Goal: Task Accomplishment & Management: Use online tool/utility

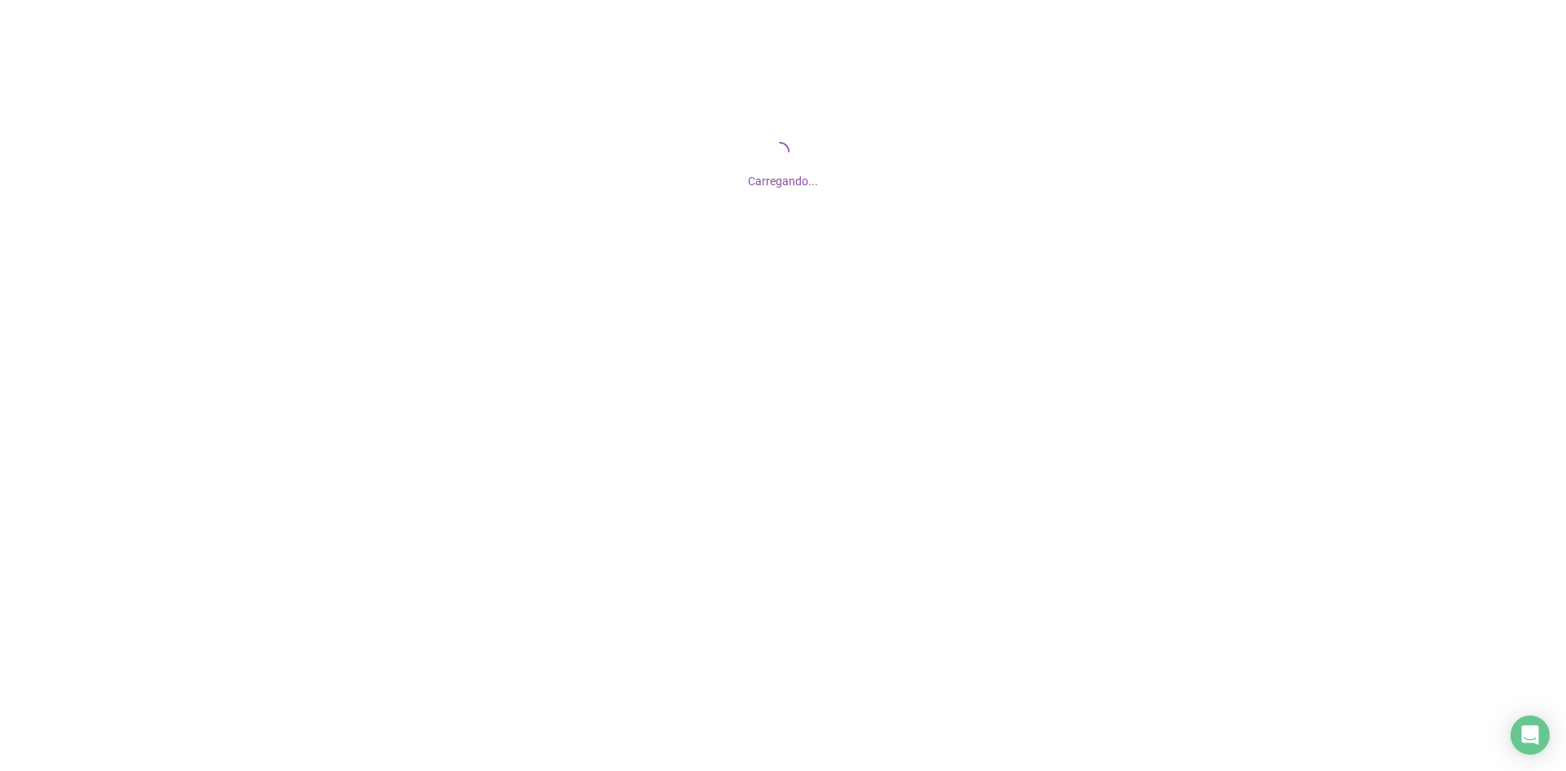
click at [443, 556] on div at bounding box center [783, 385] width 1566 height 771
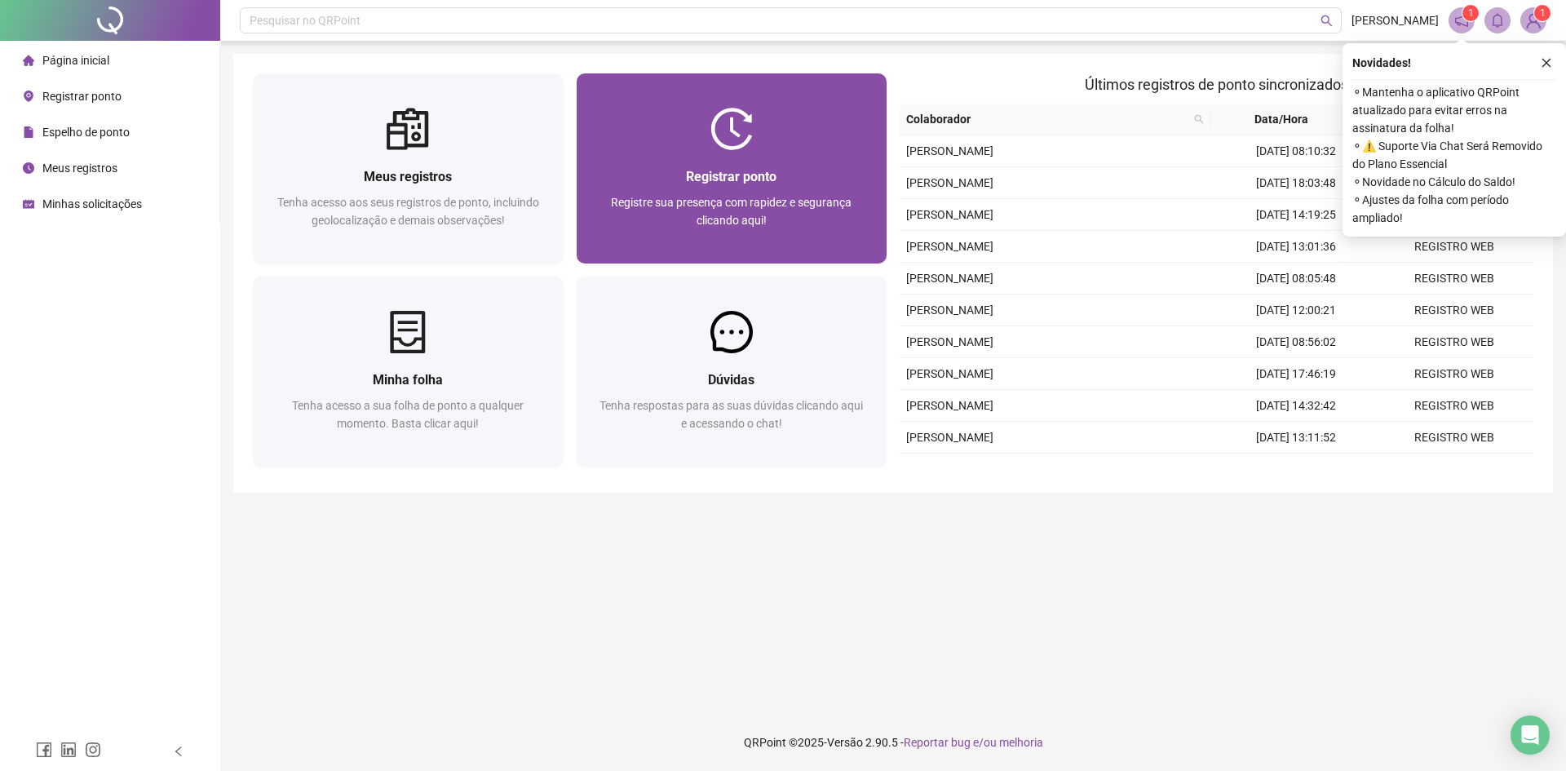
click at [719, 218] on span "Registre sua presença com rapidez e segurança clicando aqui!" at bounding box center [731, 211] width 241 height 31
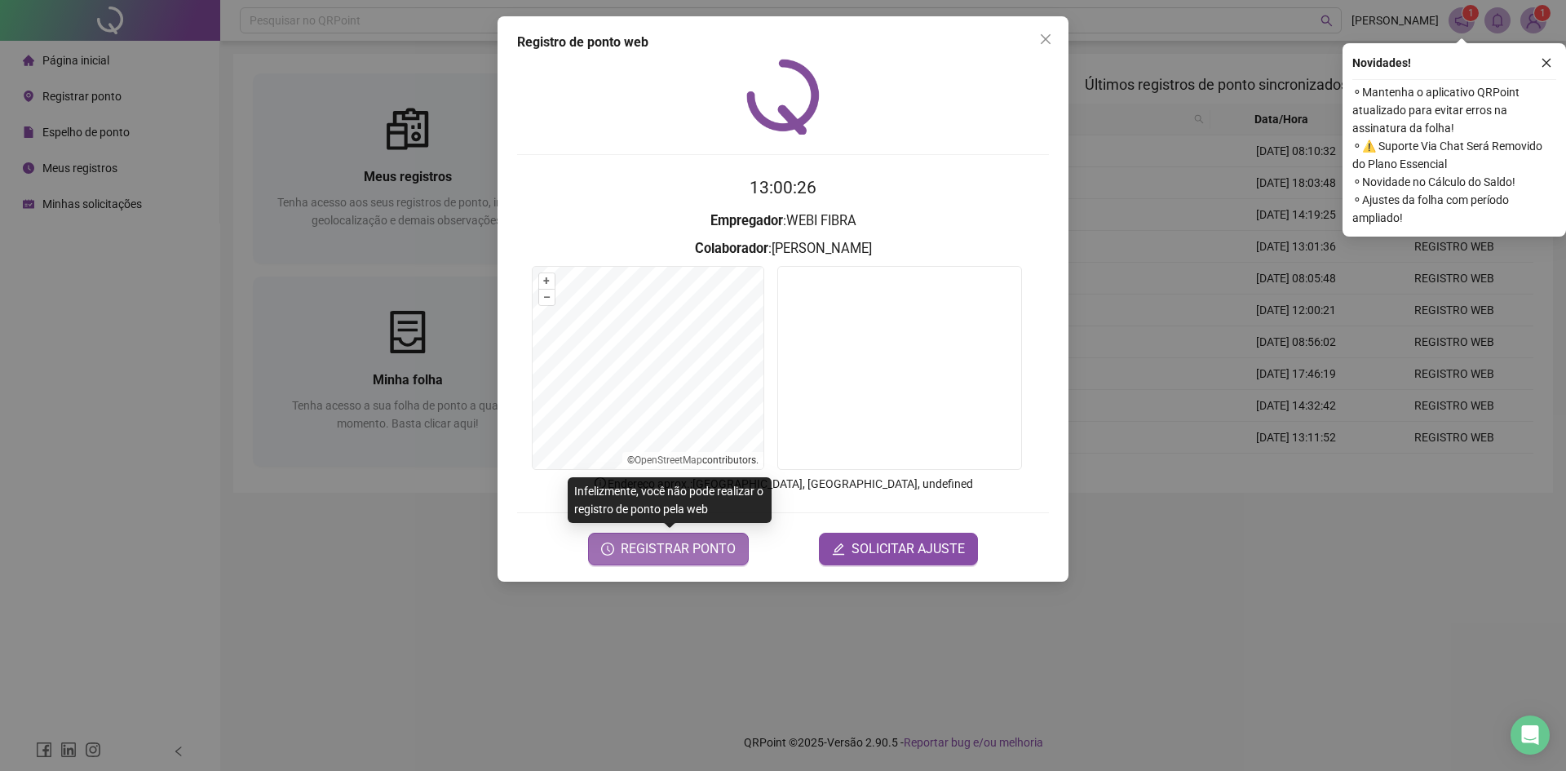
click at [701, 553] on span "REGISTRAR PONTO" at bounding box center [678, 549] width 115 height 20
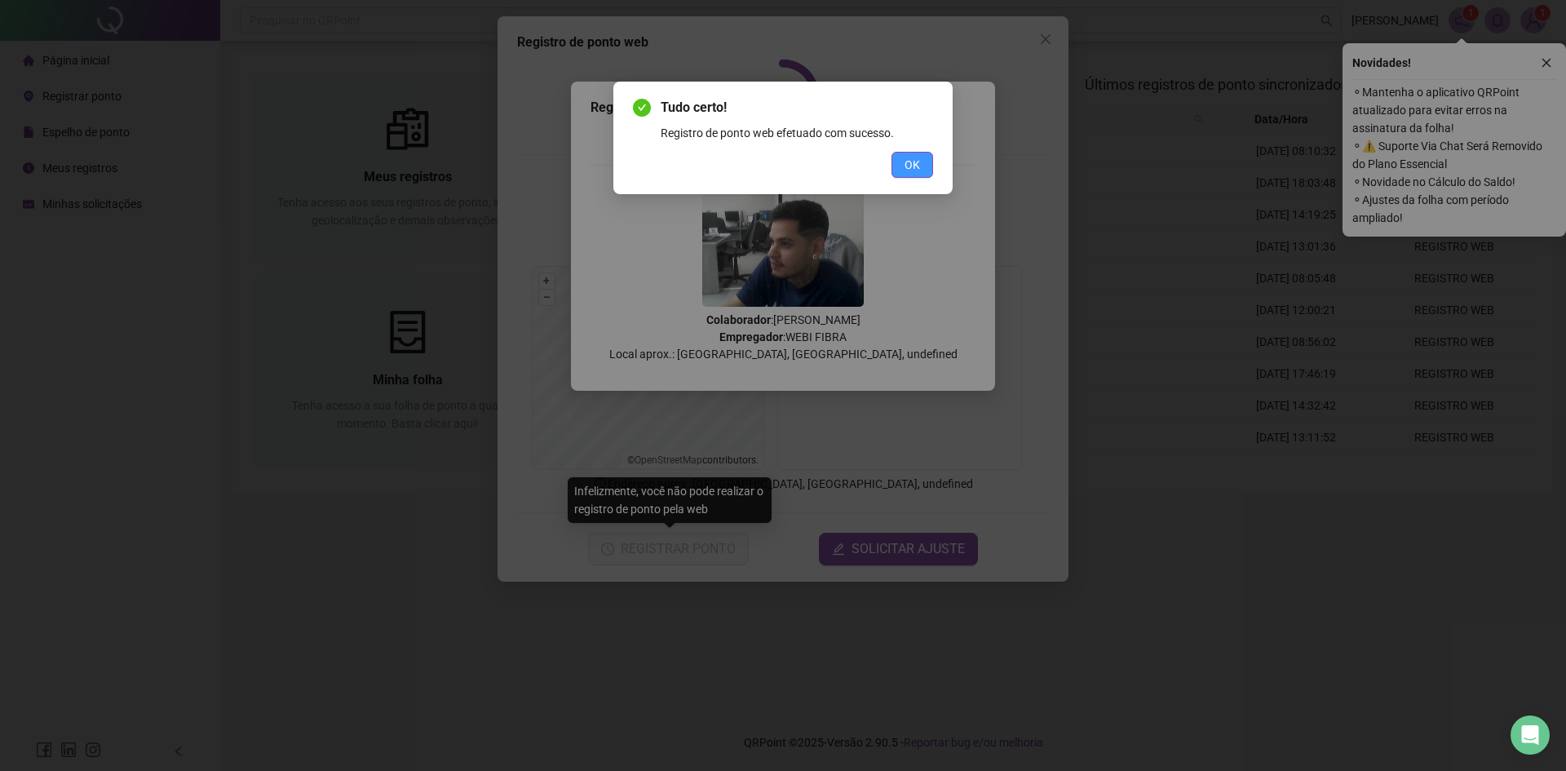
click at [917, 166] on span "OK" at bounding box center [911, 165] width 15 height 18
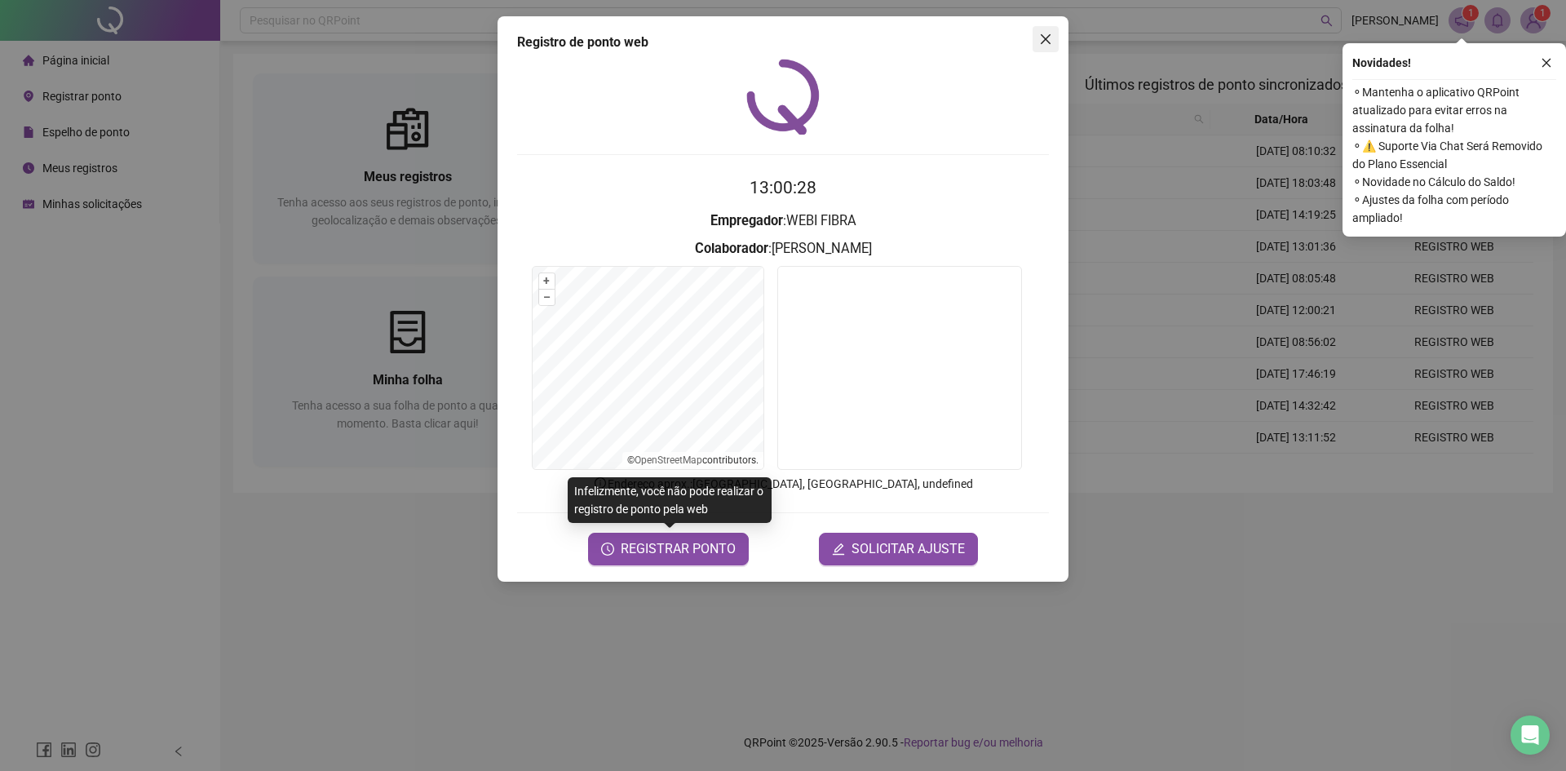
click at [1047, 38] on icon "close" at bounding box center [1046, 39] width 10 height 10
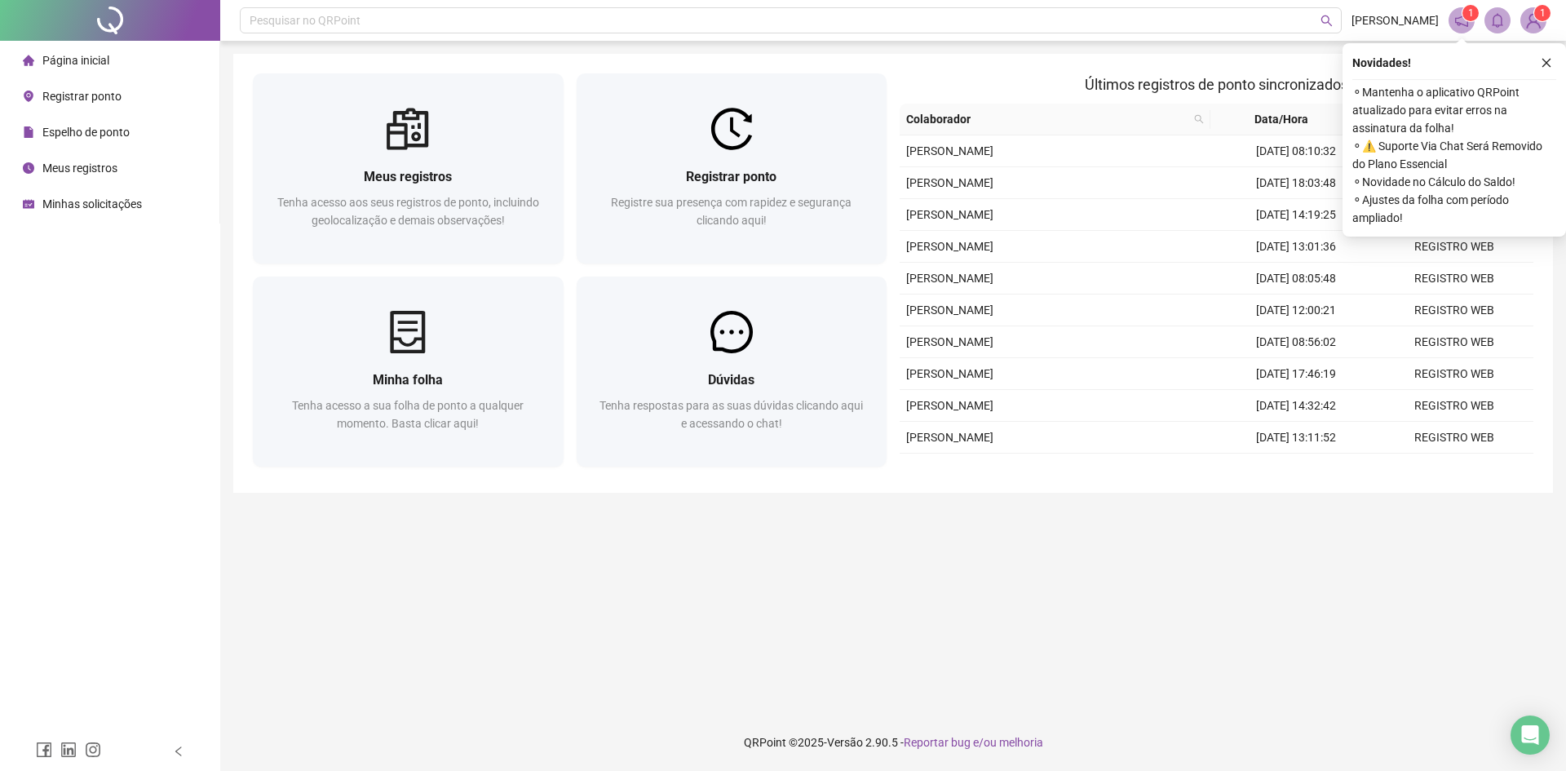
click at [1033, 577] on main "Meus registros Tenha acesso aos seus registros de ponto, incluindo geolocalizaç…" at bounding box center [893, 377] width 1320 height 647
